Goal: Entertainment & Leisure: Consume media (video, audio)

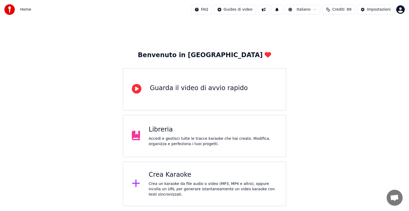
click at [180, 177] on div "Crea Karaoke" at bounding box center [212, 175] width 128 height 9
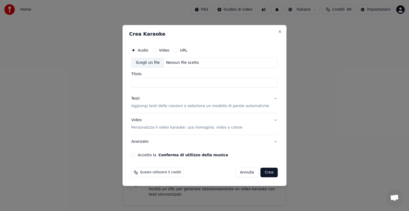
click at [180, 62] on div "Nessun file scelto" at bounding box center [182, 62] width 37 height 5
type input "**********"
click at [269, 99] on button "Testi Aggiungi testi delle canzoni o seleziona un modello di parole automatiche" at bounding box center [204, 102] width 146 height 21
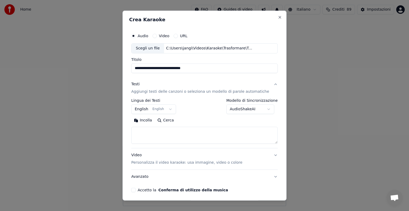
click at [170, 110] on button "English English" at bounding box center [153, 110] width 45 height 10
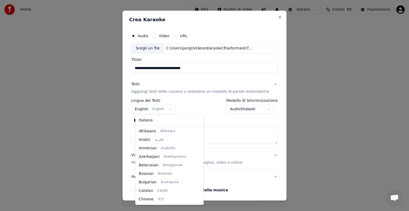
scroll to position [43, 0]
select select "**"
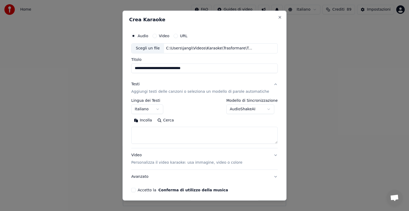
click at [153, 135] on textarea at bounding box center [204, 135] width 146 height 17
click at [151, 121] on button "Incolla" at bounding box center [142, 120] width 23 height 9
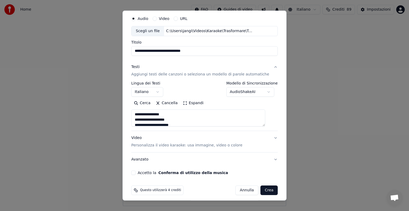
scroll to position [20, 0]
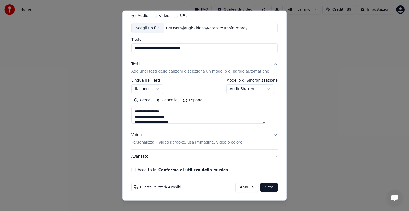
click at [202, 143] on p "Personalizza il video karaoke: usa immagine, video o colore" at bounding box center [186, 142] width 111 height 5
type textarea "**********"
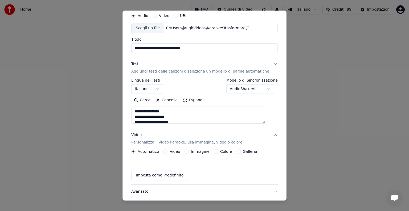
scroll to position [6, 0]
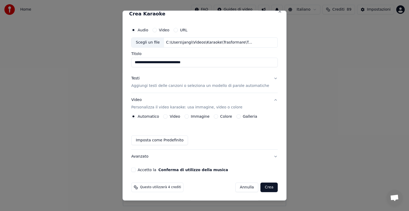
click at [188, 116] on button "Immagine" at bounding box center [186, 116] width 4 height 4
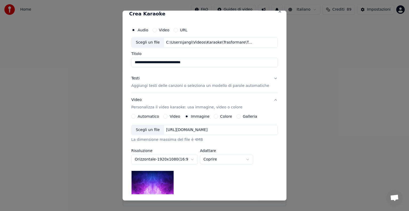
click at [195, 130] on div "[URL][DOMAIN_NAME]" at bounding box center [187, 129] width 46 height 5
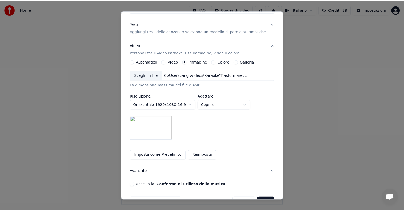
scroll to position [76, 0]
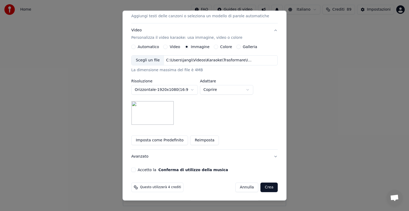
click at [135, 169] on button "Accetto la Conferma di utilizzo della musica" at bounding box center [133, 170] width 4 height 4
click at [262, 188] on button "Crea" at bounding box center [268, 188] width 17 height 10
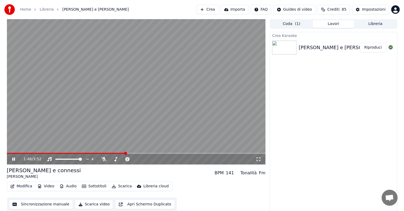
click at [13, 160] on icon at bounding box center [13, 159] width 3 height 3
click at [373, 48] on button "Riproduci" at bounding box center [373, 48] width 27 height 10
click at [13, 157] on icon at bounding box center [17, 159] width 13 height 4
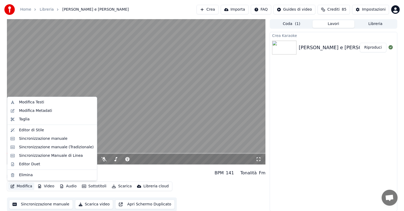
click at [20, 187] on button "Modifica" at bounding box center [21, 186] width 26 height 7
click at [41, 139] on div "Sincronizzazione manuale" at bounding box center [43, 138] width 48 height 5
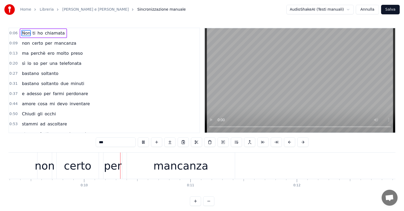
scroll to position [0, 996]
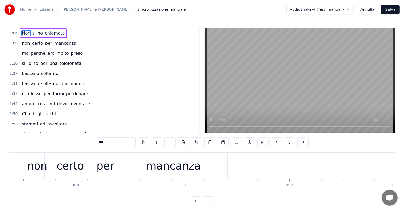
click at [22, 37] on div "Non ti ho chiamata" at bounding box center [43, 33] width 47 height 10
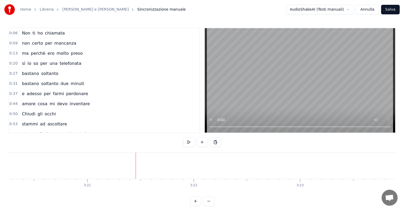
scroll to position [0, 21358]
click at [369, 14] on button "Annulla" at bounding box center [367, 10] width 23 height 10
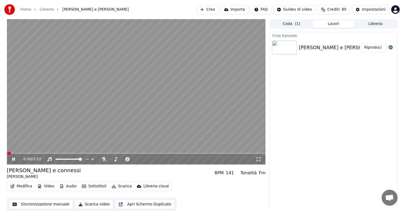
click at [14, 159] on icon at bounding box center [13, 159] width 3 height 3
click at [97, 185] on button "Sottotitoli" at bounding box center [94, 186] width 29 height 7
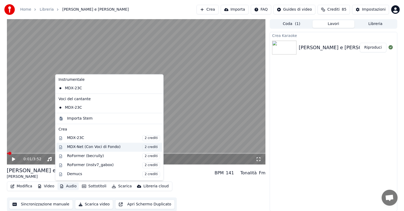
click at [83, 147] on div "MDX-Net (Con Voci di Fondo) 2 crediti" at bounding box center [113, 147] width 93 height 6
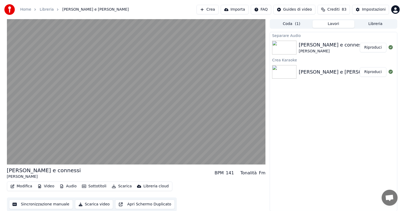
click at [376, 47] on button "Riproduci" at bounding box center [373, 48] width 27 height 10
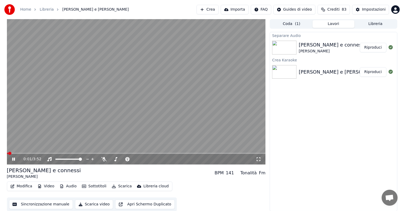
click at [13, 160] on icon at bounding box center [13, 159] width 3 height 3
click at [68, 188] on button "Audio" at bounding box center [67, 186] width 21 height 7
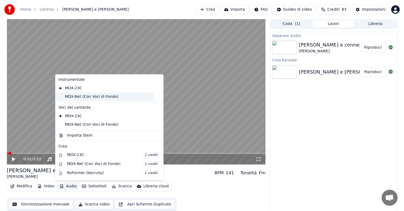
click at [78, 99] on div "MDX-Net (Con Voci di Fondo)" at bounding box center [105, 97] width 98 height 9
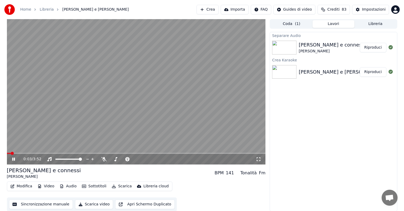
click at [13, 160] on icon at bounding box center [13, 159] width 3 height 3
click at [65, 187] on button "Audio" at bounding box center [67, 186] width 21 height 7
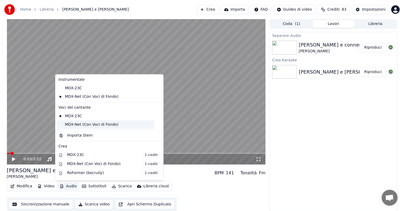
click at [76, 125] on div "MDX-Net (Con Voci di Fondo)" at bounding box center [105, 124] width 98 height 9
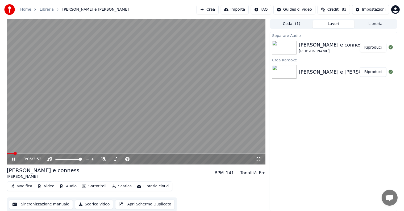
click at [13, 159] on icon at bounding box center [13, 159] width 3 height 3
click at [117, 185] on button "Scarica" at bounding box center [122, 186] width 24 height 7
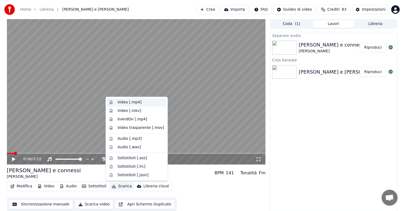
click at [138, 103] on div "Video [.mp4]" at bounding box center [130, 102] width 24 height 5
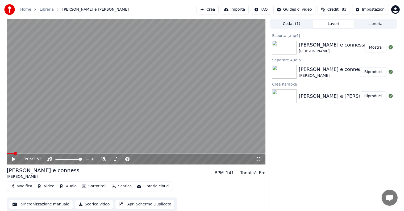
click at [375, 48] on button "Mostra" at bounding box center [376, 48] width 22 height 10
